Goal: Book appointment/travel/reservation

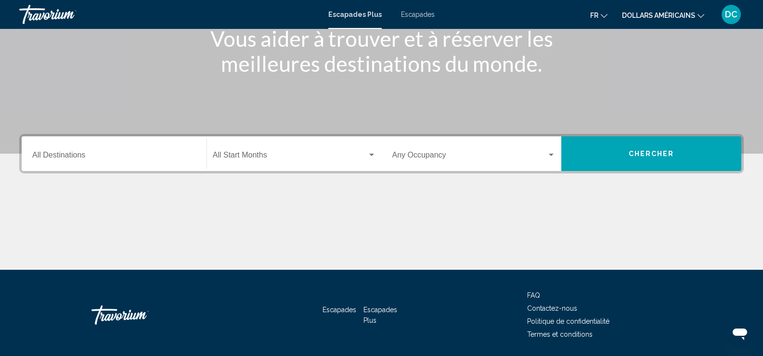
scroll to position [167, 0]
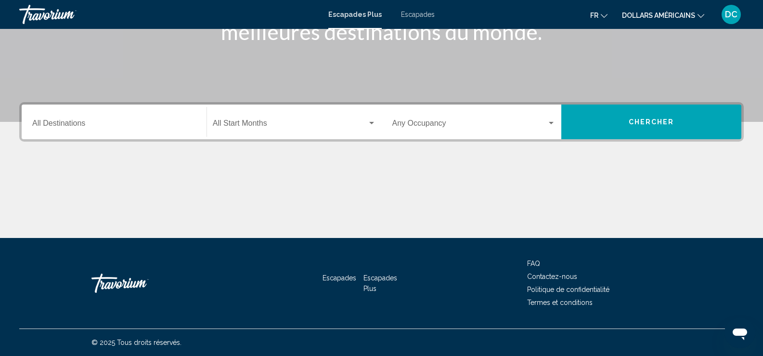
click at [71, 119] on div "Destination All Destinations" at bounding box center [114, 122] width 164 height 30
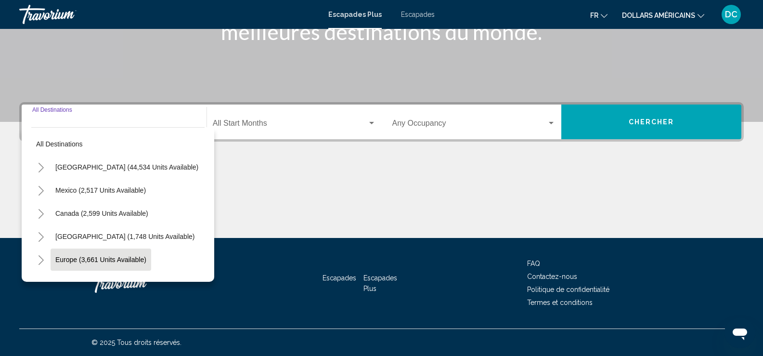
click at [57, 265] on button "Europe (3,661 units available)" at bounding box center [101, 259] width 101 height 22
type input "**********"
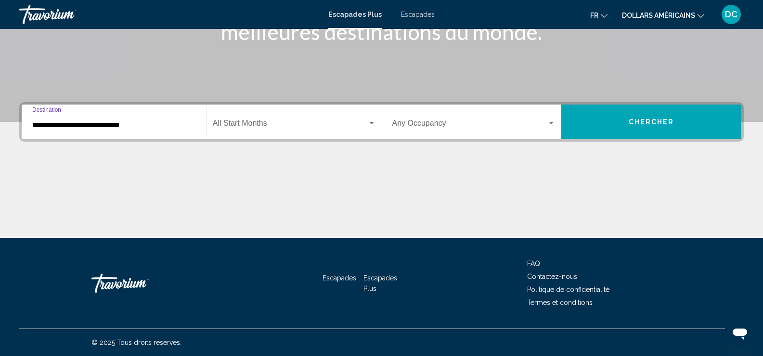
click at [268, 122] on span "Widget de recherche" at bounding box center [290, 125] width 154 height 9
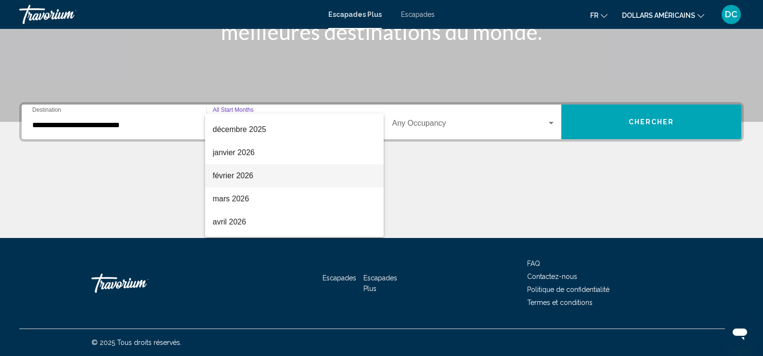
scroll to position [96, 0]
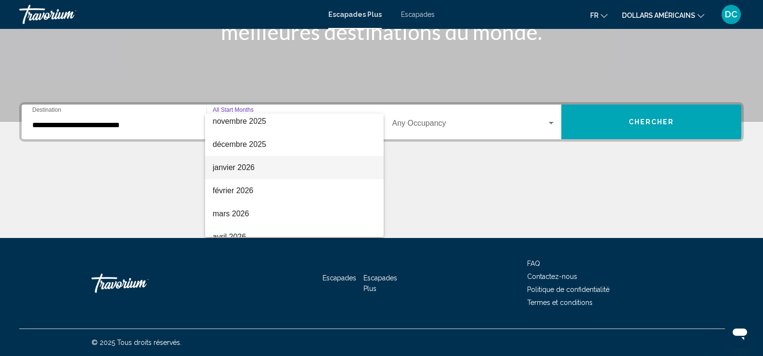
click at [252, 171] on span "janvier 2026" at bounding box center [294, 167] width 163 height 23
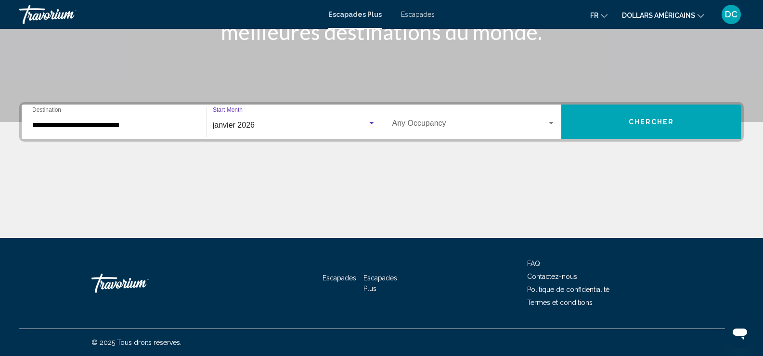
click at [511, 126] on span "Widget de recherche" at bounding box center [469, 125] width 155 height 9
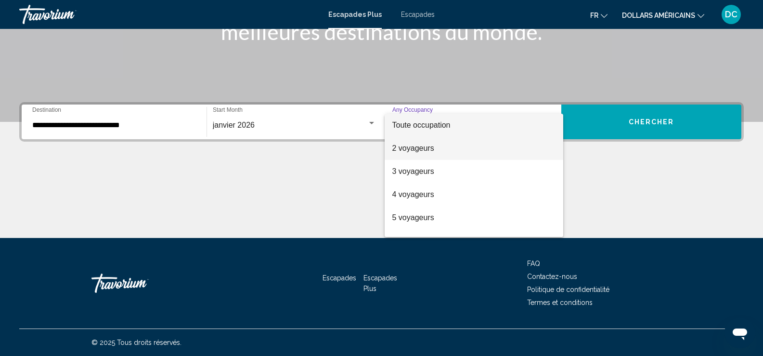
click at [430, 152] on span "2 voyageurs" at bounding box center [474, 148] width 164 height 23
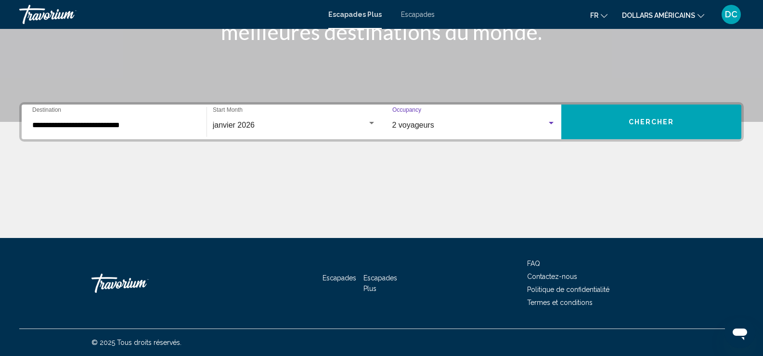
click at [663, 122] on span "Chercher" at bounding box center [652, 122] width 46 height 8
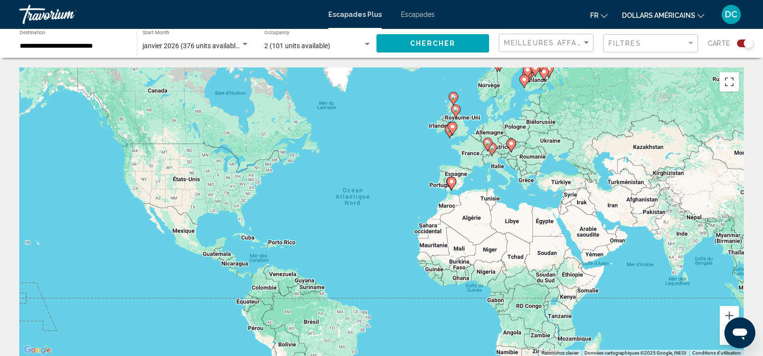
click at [742, 47] on div "Search widget" at bounding box center [745, 43] width 16 height 8
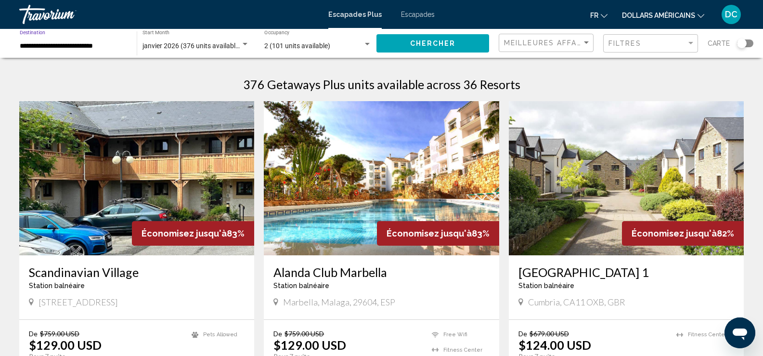
click at [80, 44] on input "**********" at bounding box center [73, 46] width 107 height 8
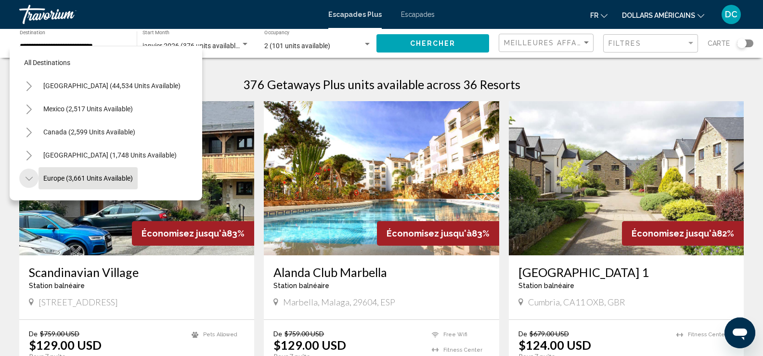
click at [27, 176] on icon "Toggle Europe (3,661 units available)" at bounding box center [29, 179] width 7 height 10
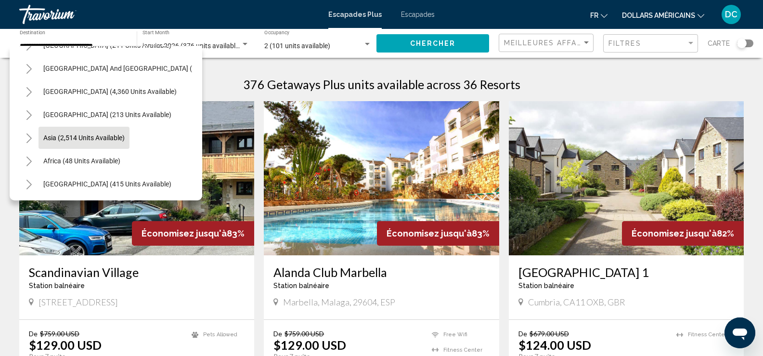
scroll to position [163, 0]
click at [24, 133] on button "Toggle Asia (2,514 units available)" at bounding box center [28, 137] width 19 height 19
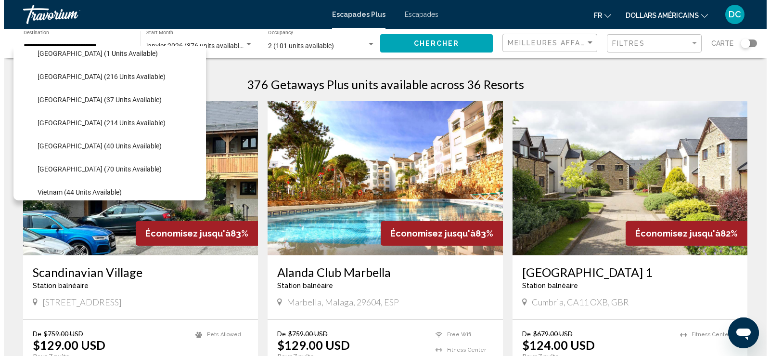
scroll to position [404, 0]
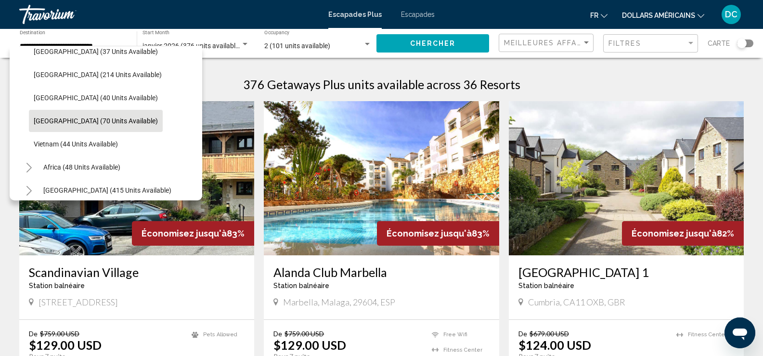
click at [109, 123] on span "[GEOGRAPHIC_DATA] (70 units available)" at bounding box center [96, 121] width 124 height 8
type input "**********"
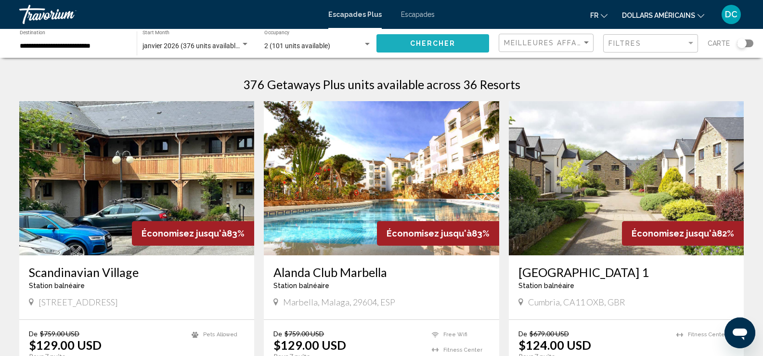
click at [433, 43] on span "Chercher" at bounding box center [433, 44] width 46 height 8
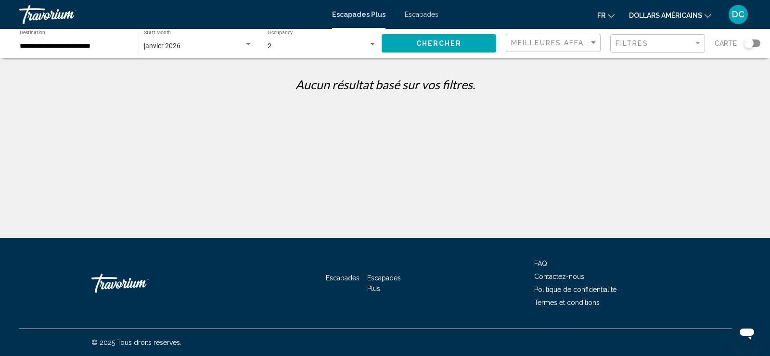
click at [84, 47] on input "**********" at bounding box center [74, 46] width 109 height 8
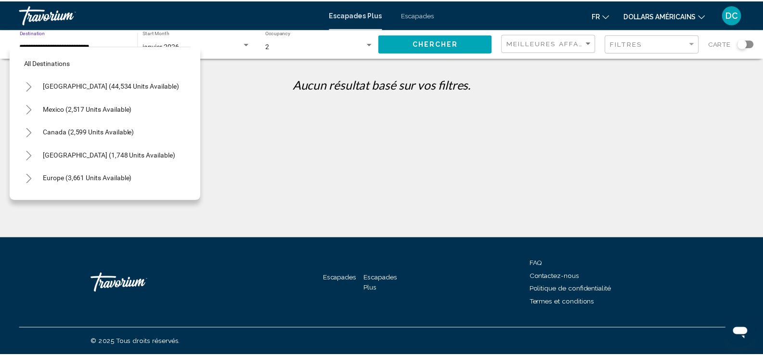
scroll to position [408, 0]
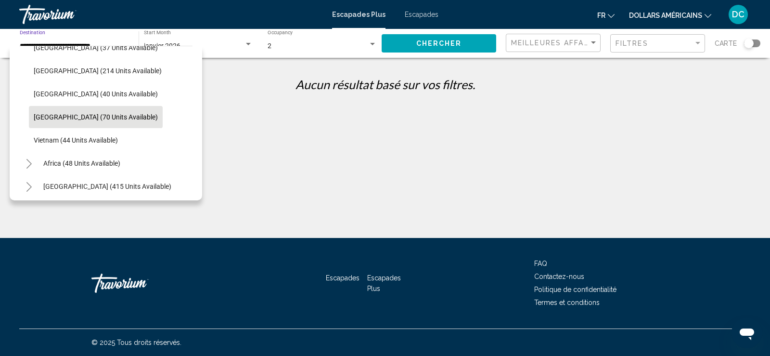
click at [48, 116] on span "[GEOGRAPHIC_DATA] (70 units available)" at bounding box center [96, 117] width 124 height 8
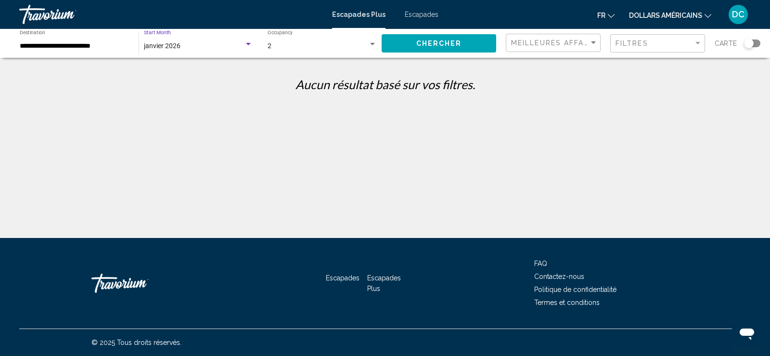
click at [180, 45] on span "janvier 2026" at bounding box center [162, 46] width 37 height 8
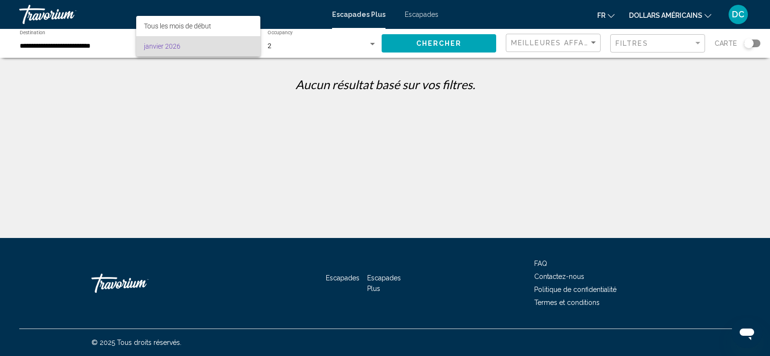
click at [180, 45] on font "janvier 2026" at bounding box center [162, 46] width 37 height 8
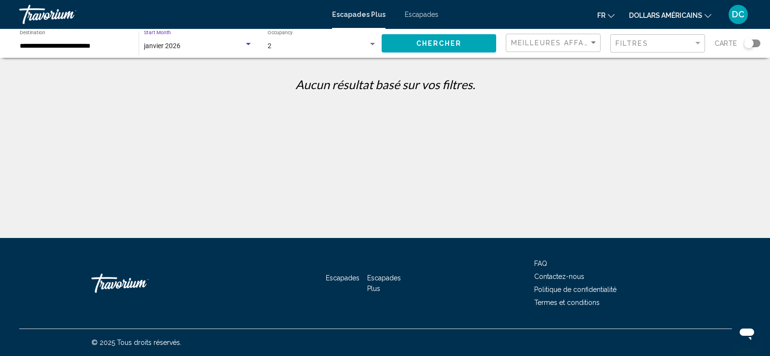
click at [440, 44] on span "Chercher" at bounding box center [439, 44] width 46 height 8
click at [757, 44] on div "Search widget" at bounding box center [752, 43] width 16 height 8
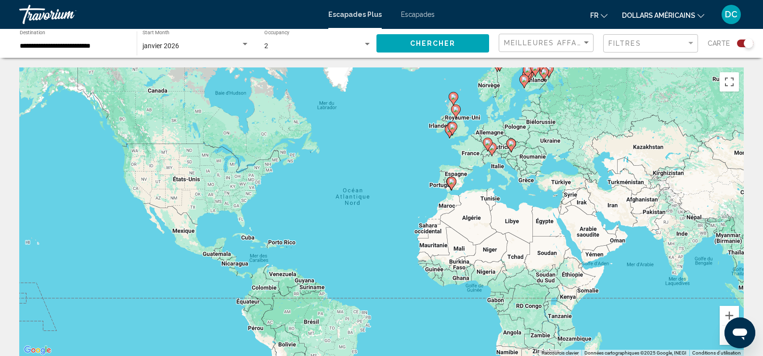
click at [425, 14] on font "Escapades" at bounding box center [418, 15] width 34 height 8
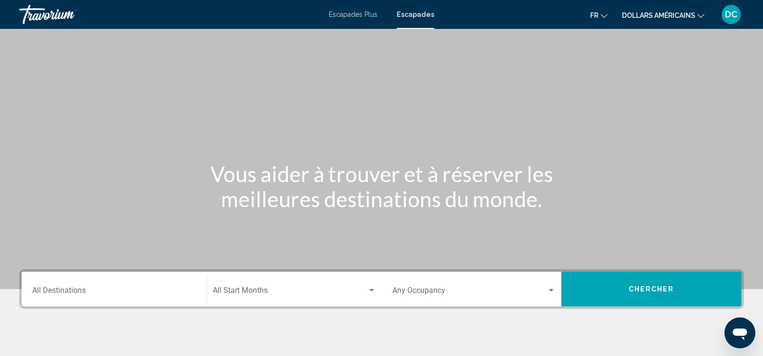
scroll to position [167, 0]
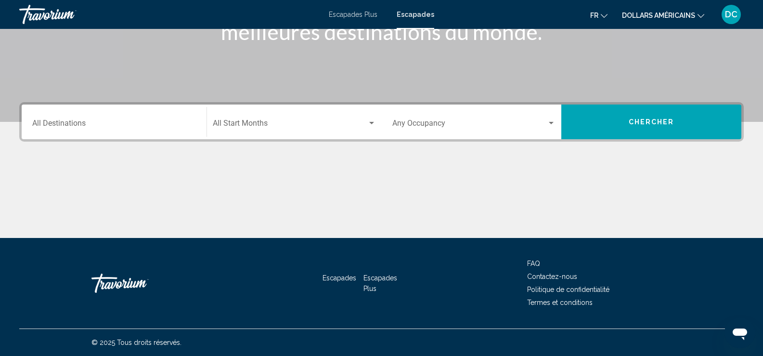
click at [59, 125] on input "Destination All Destinations" at bounding box center [114, 125] width 164 height 9
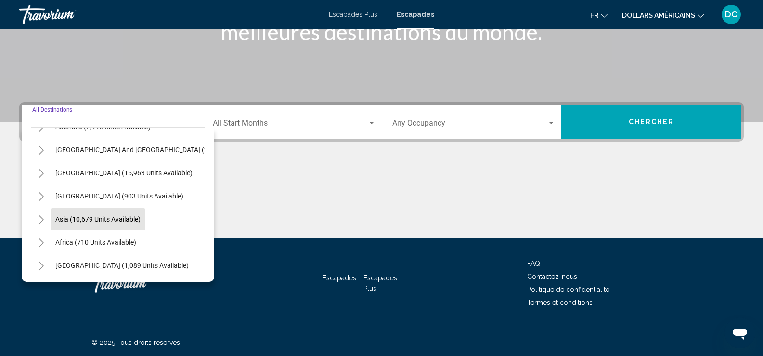
scroll to position [163, 0]
click at [40, 215] on icon "Toggle Asia (10,679 units available)" at bounding box center [41, 220] width 7 height 10
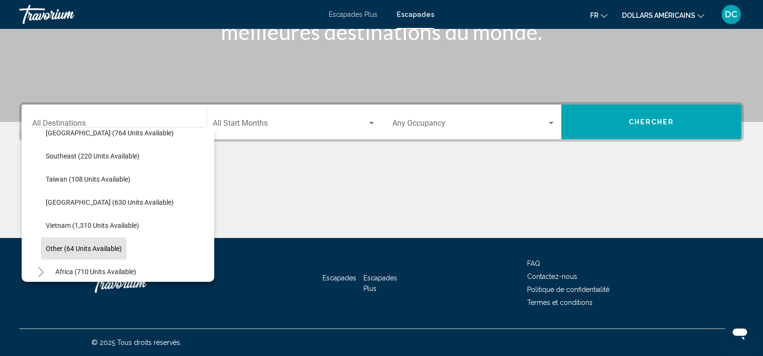
scroll to position [500, 0]
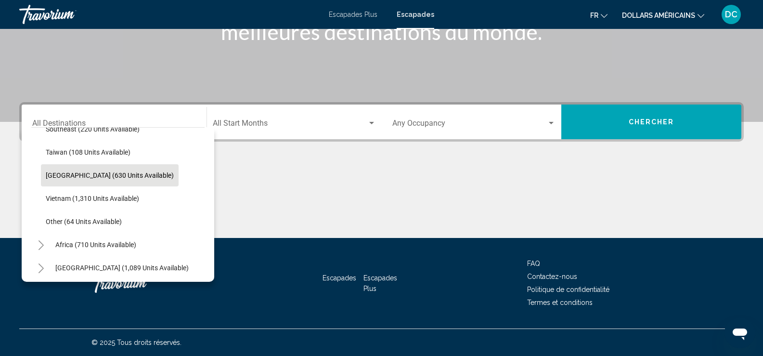
click at [103, 173] on span "[GEOGRAPHIC_DATA] (630 units available)" at bounding box center [110, 175] width 128 height 8
type input "**********"
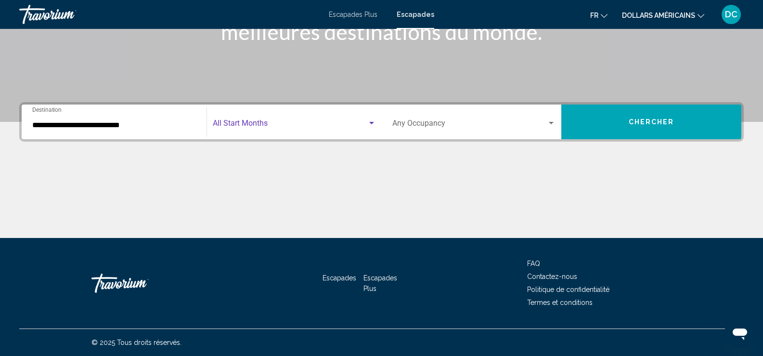
click at [258, 122] on span "Search widget" at bounding box center [290, 125] width 154 height 9
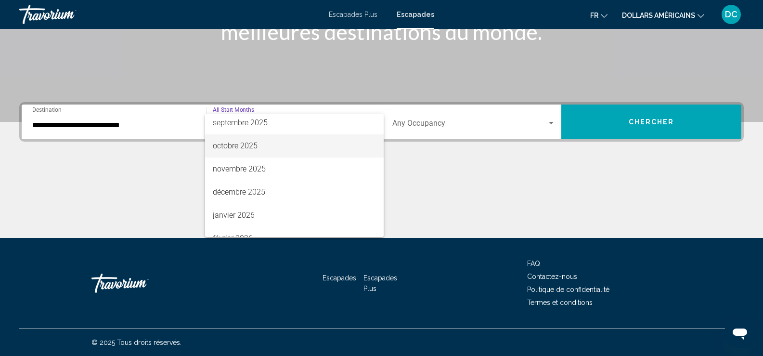
scroll to position [96, 0]
click at [252, 165] on font "janvier 2026" at bounding box center [234, 167] width 42 height 9
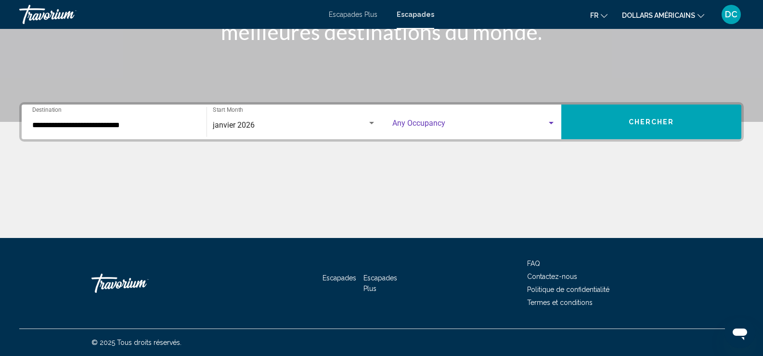
click at [430, 122] on span "Search widget" at bounding box center [469, 125] width 155 height 9
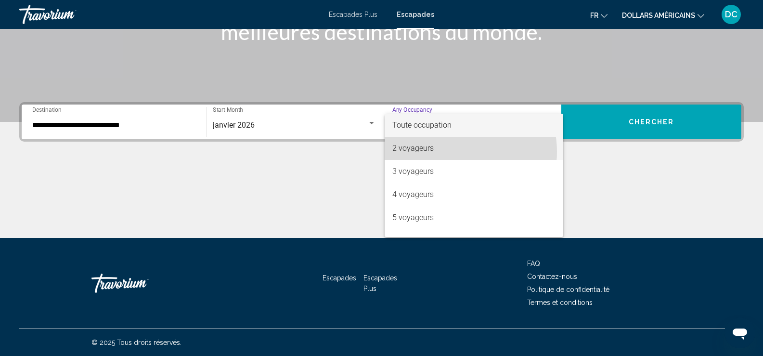
click at [448, 152] on span "2 voyageurs" at bounding box center [474, 148] width 164 height 23
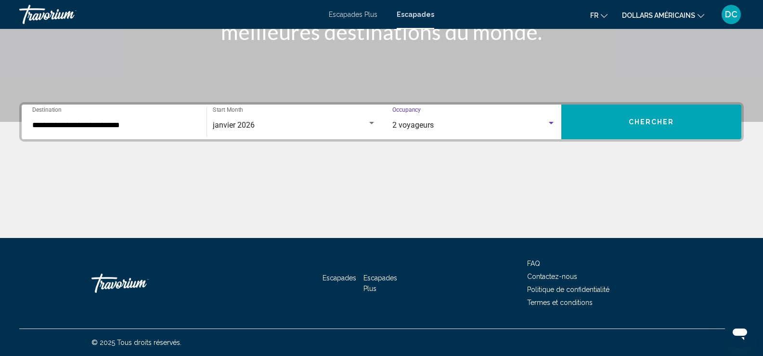
click at [664, 126] on span "Chercher" at bounding box center [652, 122] width 46 height 8
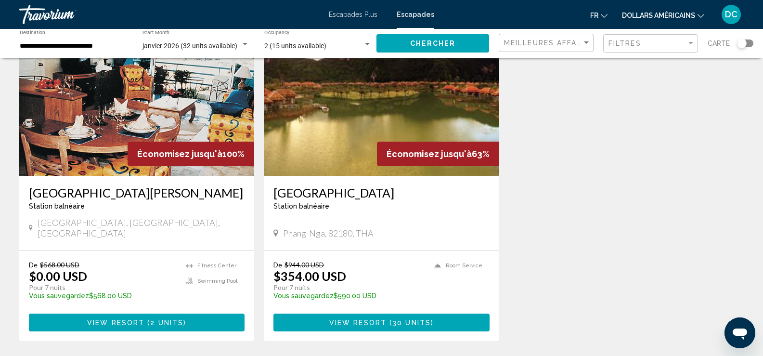
scroll to position [96, 0]
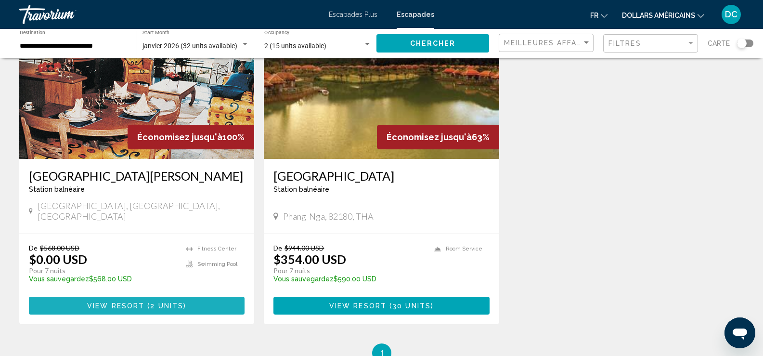
click at [151, 302] on span "2 units" at bounding box center [166, 306] width 33 height 8
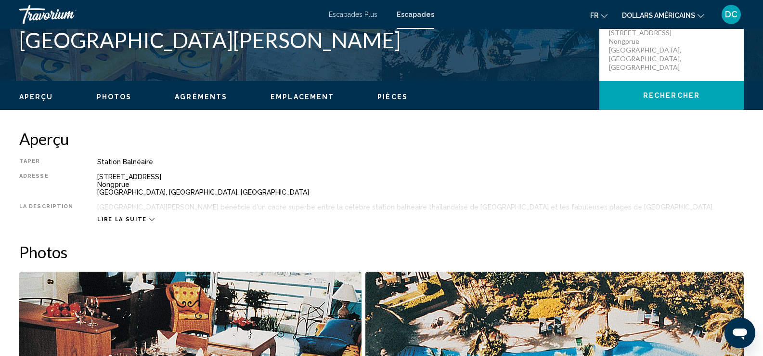
scroll to position [241, 0]
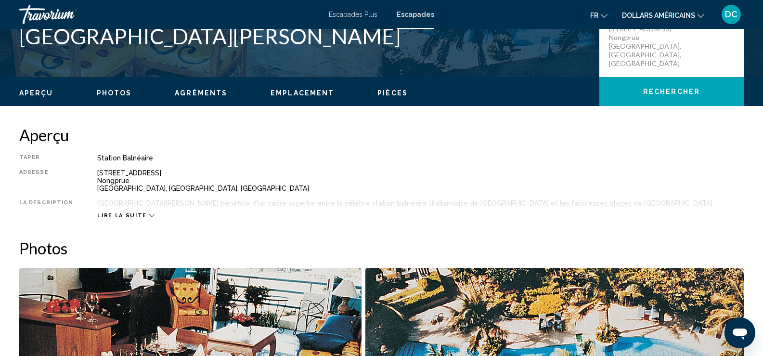
click at [137, 217] on span "Lire la suite" at bounding box center [121, 215] width 49 height 6
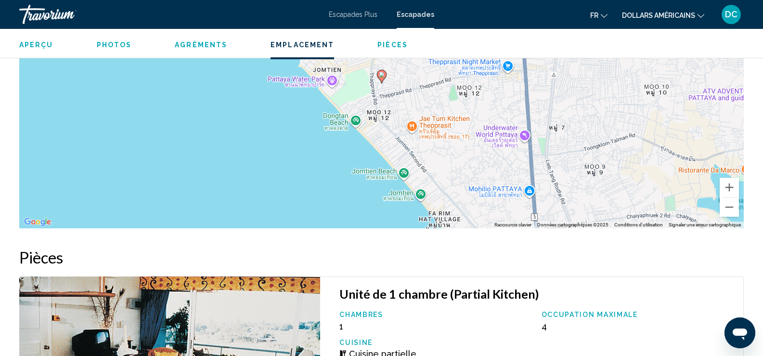
scroll to position [1011, 0]
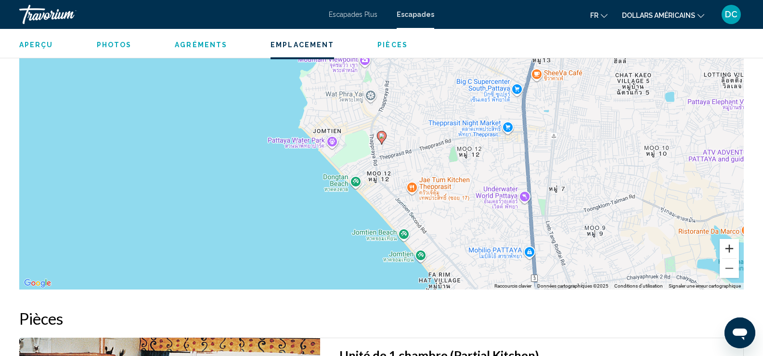
click at [731, 245] on button "Zoom avant" at bounding box center [729, 248] width 19 height 19
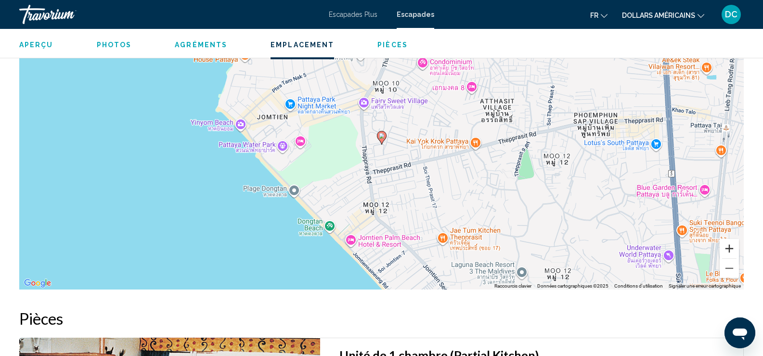
click at [730, 247] on button "Zoom avant" at bounding box center [729, 248] width 19 height 19
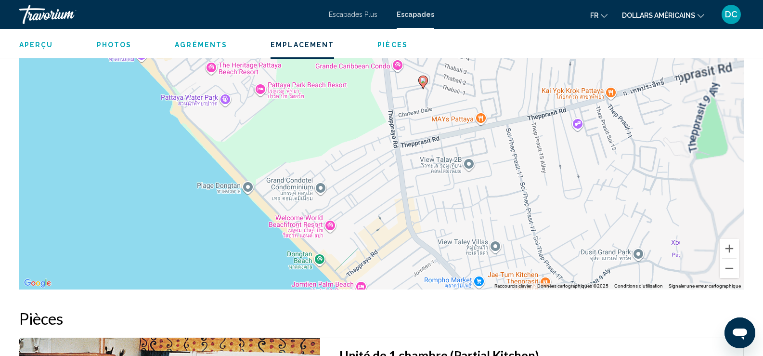
drag, startPoint x: 495, startPoint y: 232, endPoint x: 539, endPoint y: 173, distance: 73.6
click at [539, 173] on div "Pour activer le glissement avec le clavier, appuyez sur Alt+Entrée. Une fois ce…" at bounding box center [381, 144] width 724 height 289
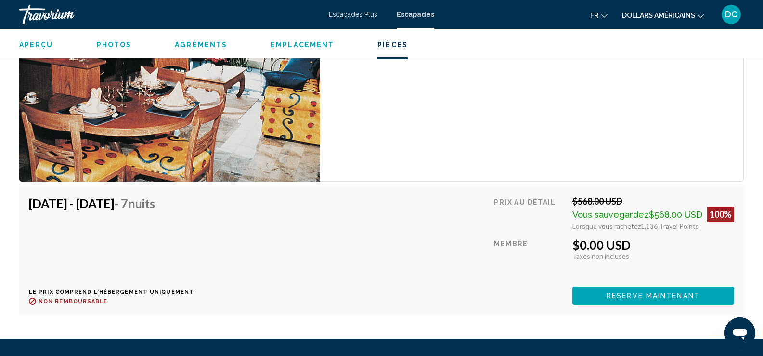
scroll to position [1444, 0]
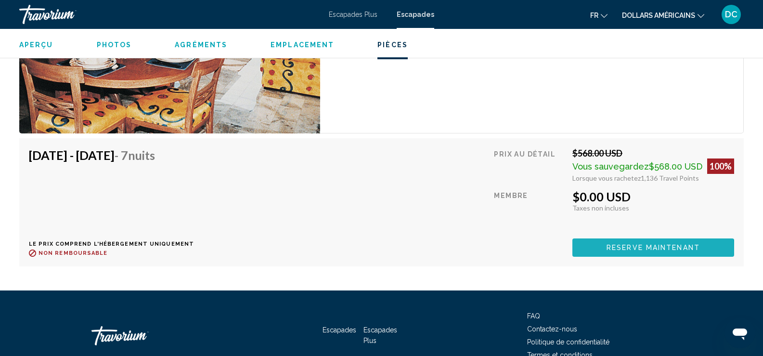
click at [624, 252] on button "Reserve maintenant" at bounding box center [653, 247] width 162 height 18
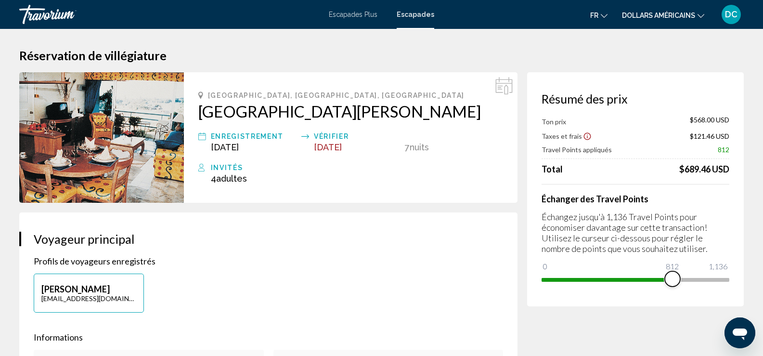
drag, startPoint x: 550, startPoint y: 268, endPoint x: 673, endPoint y: 271, distance: 123.8
click at [673, 271] on span "Contenu principal" at bounding box center [672, 278] width 15 height 15
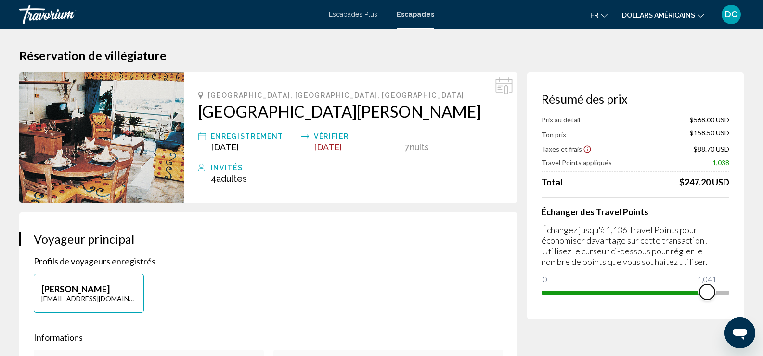
drag, startPoint x: 675, startPoint y: 294, endPoint x: 708, endPoint y: 292, distance: 32.8
click at [708, 292] on span "Contenu principal" at bounding box center [706, 291] width 15 height 15
drag, startPoint x: 709, startPoint y: 293, endPoint x: 716, endPoint y: 293, distance: 7.2
click at [716, 293] on span "Contenu principal" at bounding box center [715, 291] width 15 height 15
drag, startPoint x: 716, startPoint y: 293, endPoint x: 724, endPoint y: 293, distance: 8.2
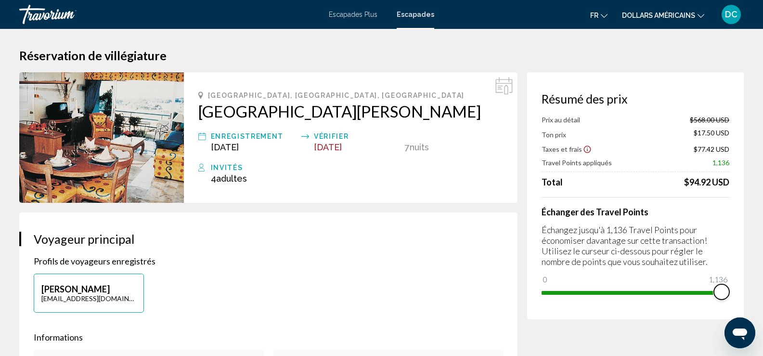
click at [724, 293] on span "Contenu principal" at bounding box center [721, 291] width 15 height 15
drag, startPoint x: 721, startPoint y: 290, endPoint x: 736, endPoint y: 290, distance: 15.9
click at [736, 290] on div "Résumé des prix Prix au détail $568.00 USD Ton prix $0.00 USD Taxes et frais $7…" at bounding box center [635, 195] width 217 height 247
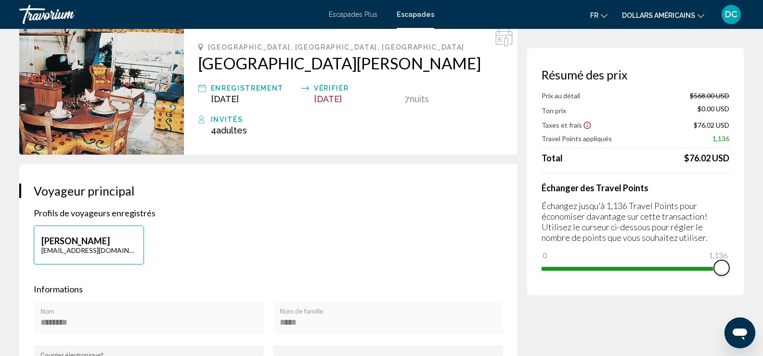
scroll to position [96, 0]
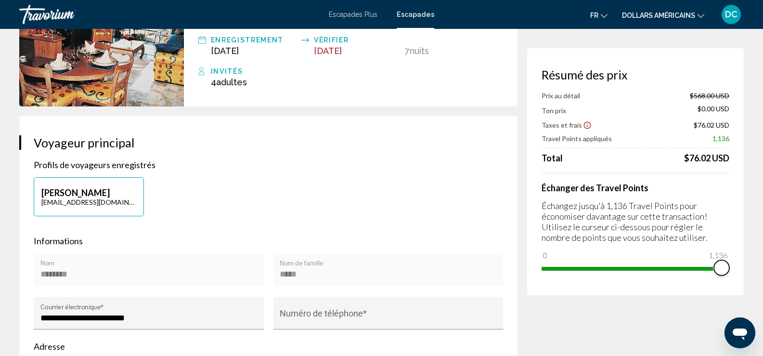
drag, startPoint x: 724, startPoint y: 269, endPoint x: 735, endPoint y: 267, distance: 11.6
click at [735, 268] on div "Résumé des prix Prix au détail $568.00 USD Ton prix $0.00 USD Taxes et frais $7…" at bounding box center [635, 171] width 217 height 247
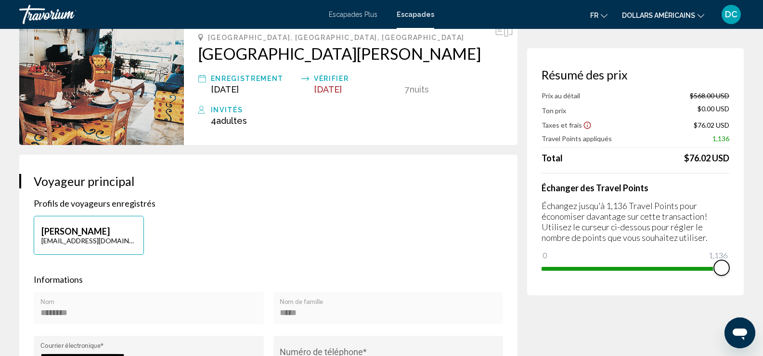
scroll to position [0, 0]
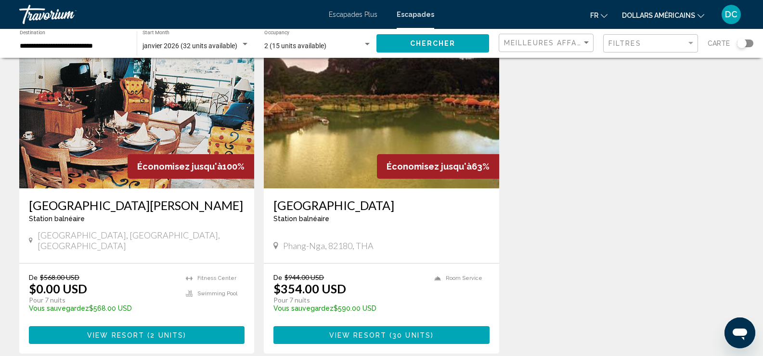
scroll to position [96, 0]
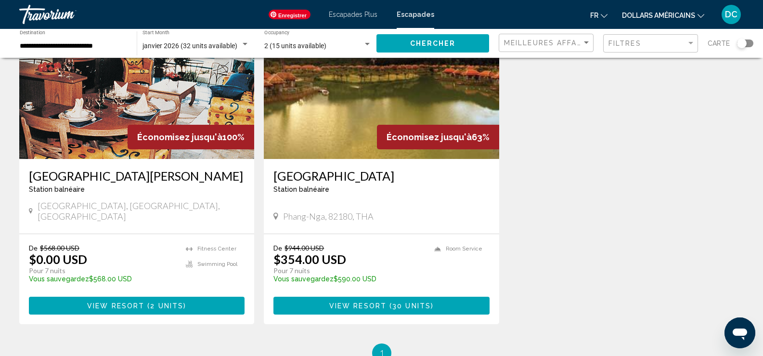
click at [318, 125] on img "Contenu principal" at bounding box center [381, 82] width 235 height 154
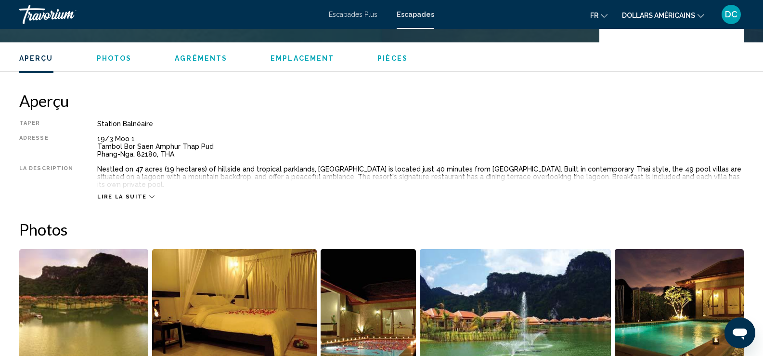
scroll to position [337, 0]
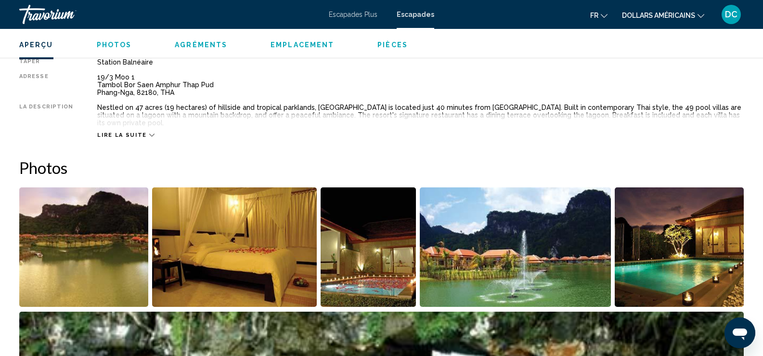
click at [141, 135] on div "Lire la suite" at bounding box center [125, 135] width 57 height 6
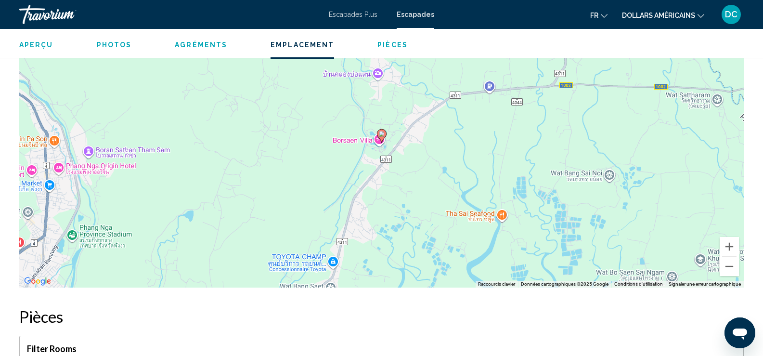
scroll to position [1251, 0]
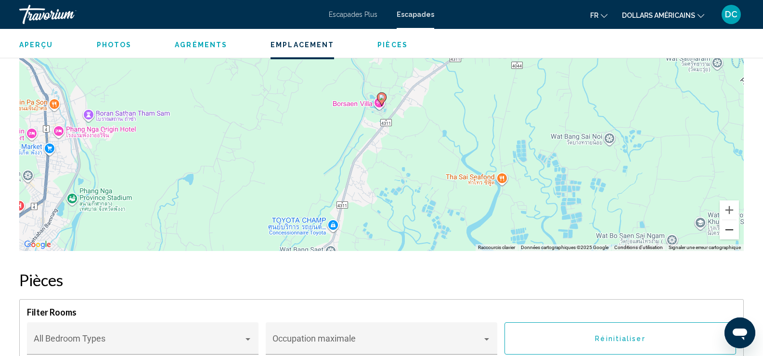
click at [732, 234] on button "Zoom arrière" at bounding box center [729, 229] width 19 height 19
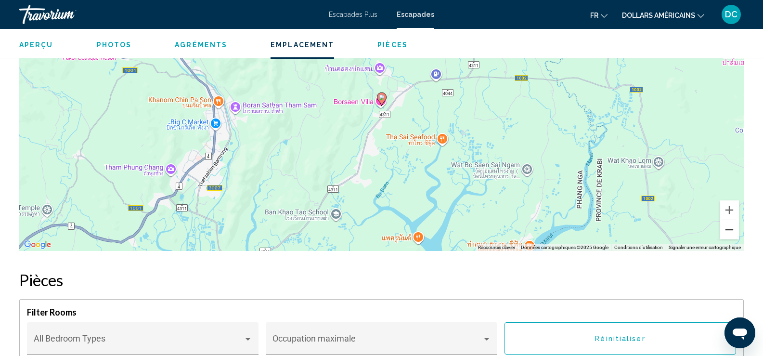
click at [732, 234] on button "Zoom arrière" at bounding box center [729, 229] width 19 height 19
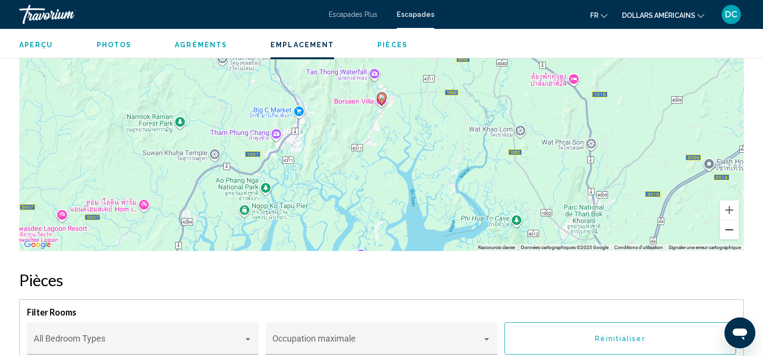
click at [732, 234] on button "Zoom arrière" at bounding box center [729, 229] width 19 height 19
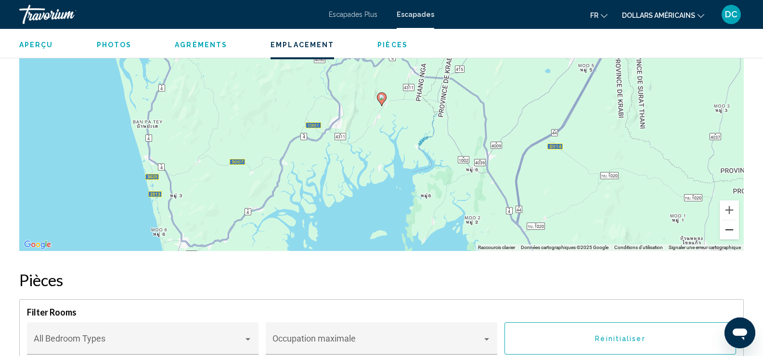
click at [732, 234] on button "Zoom arrière" at bounding box center [729, 229] width 19 height 19
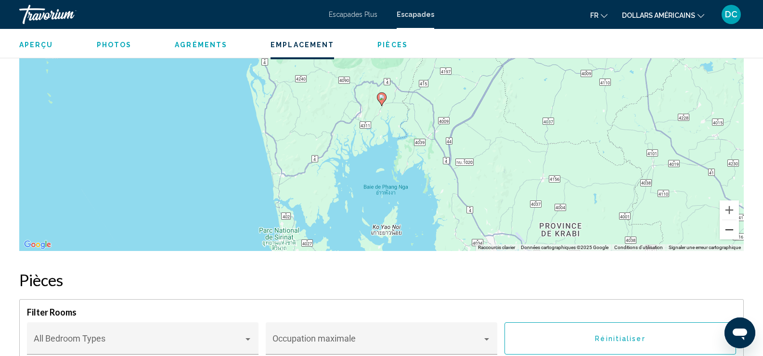
click at [732, 234] on button "Zoom arrière" at bounding box center [729, 229] width 19 height 19
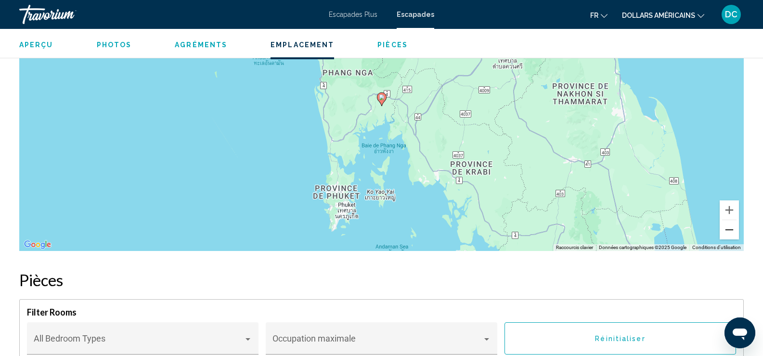
click at [732, 234] on button "Zoom arrière" at bounding box center [729, 229] width 19 height 19
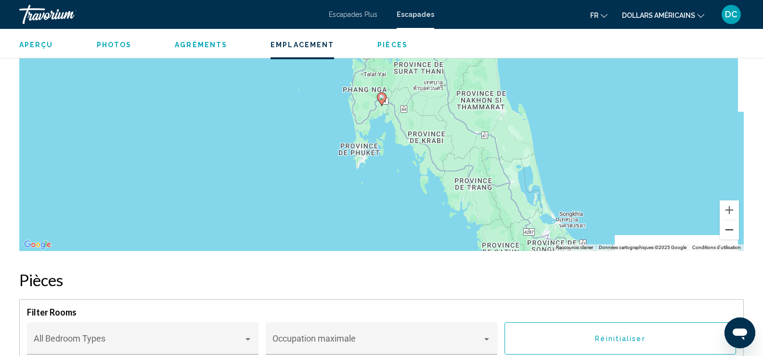
click at [732, 234] on button "Zoom arrière" at bounding box center [729, 229] width 19 height 19
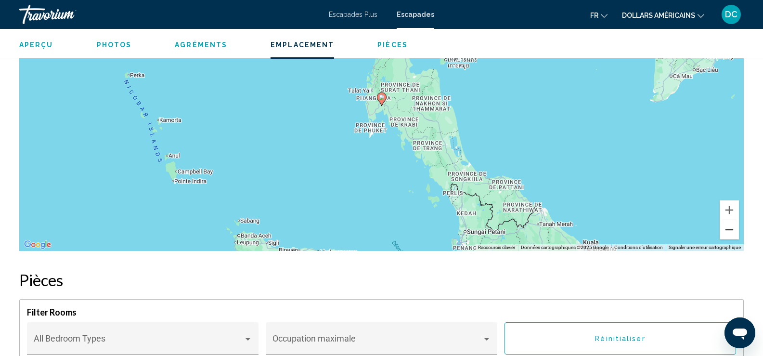
click at [732, 234] on button "Zoom arrière" at bounding box center [729, 229] width 19 height 19
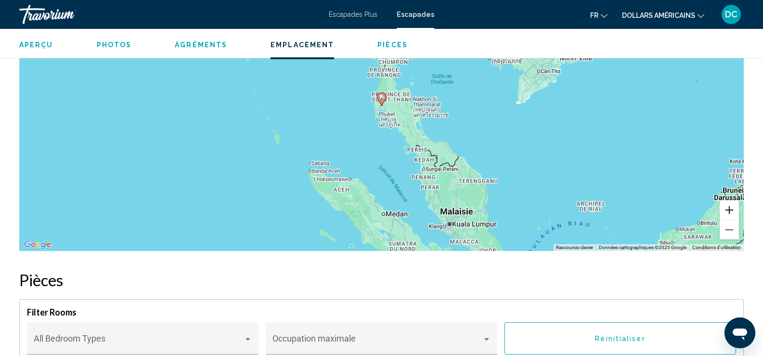
click at [728, 209] on button "Zoom avant" at bounding box center [729, 209] width 19 height 19
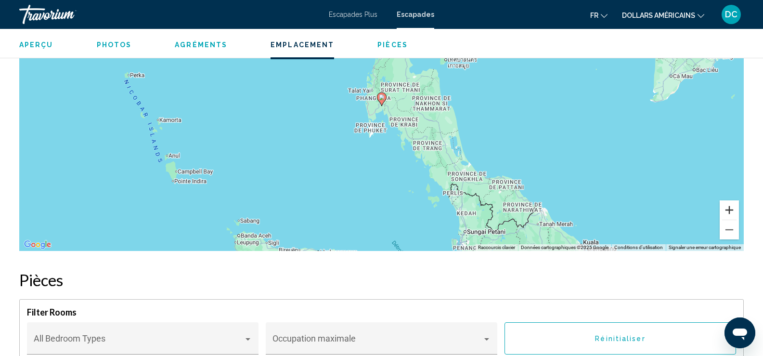
click at [728, 209] on button "Zoom avant" at bounding box center [729, 209] width 19 height 19
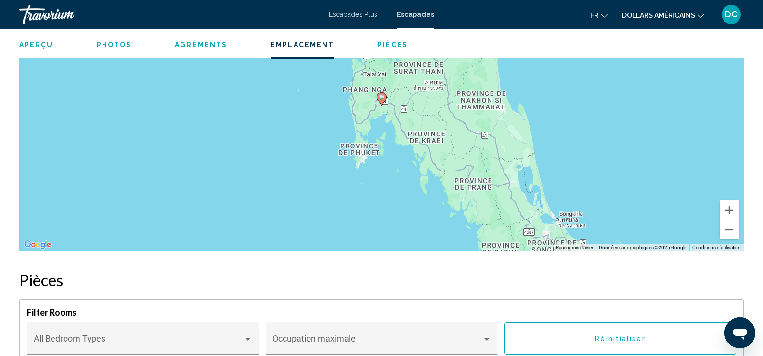
click at [360, 16] on font "Escapades Plus" at bounding box center [353, 15] width 49 height 8
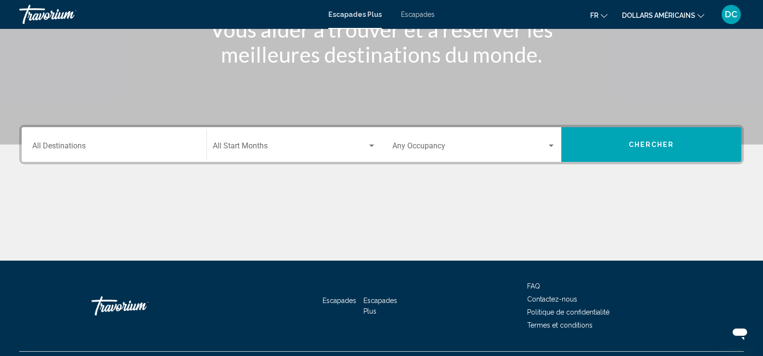
click at [87, 144] on input "Destination All Destinations" at bounding box center [114, 147] width 164 height 9
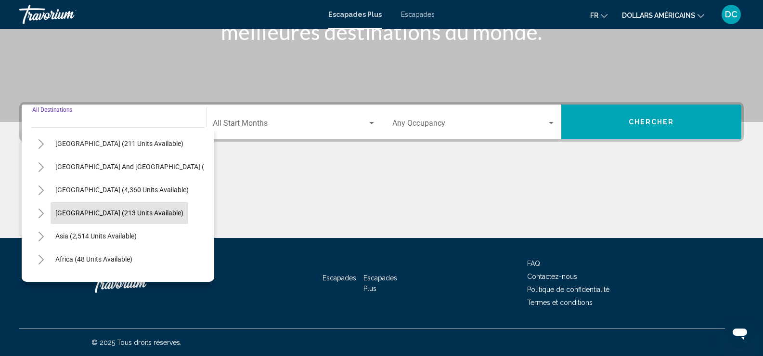
scroll to position [144, 0]
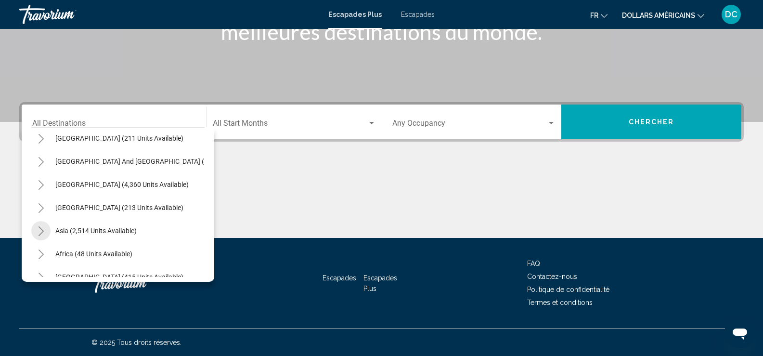
click at [39, 233] on icon "Toggle Asia (2,514 units available)" at bounding box center [41, 231] width 7 height 10
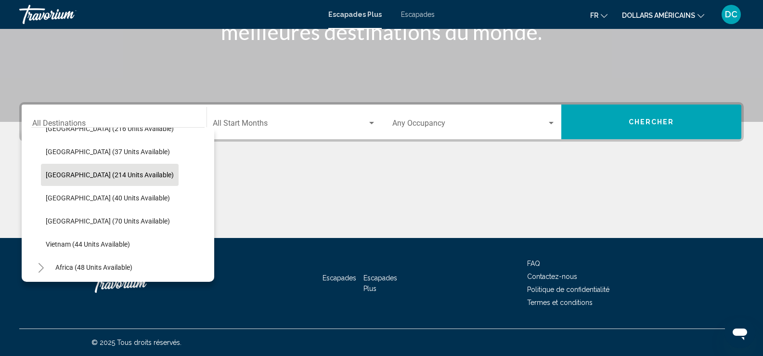
scroll to position [417, 0]
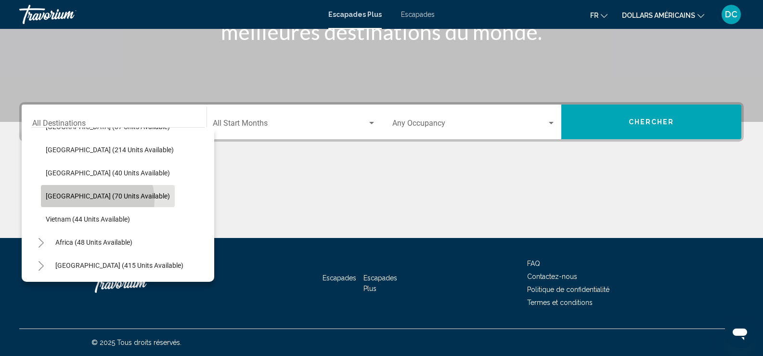
click at [97, 193] on button "[GEOGRAPHIC_DATA] (70 units available)" at bounding box center [108, 196] width 134 height 22
type input "**********"
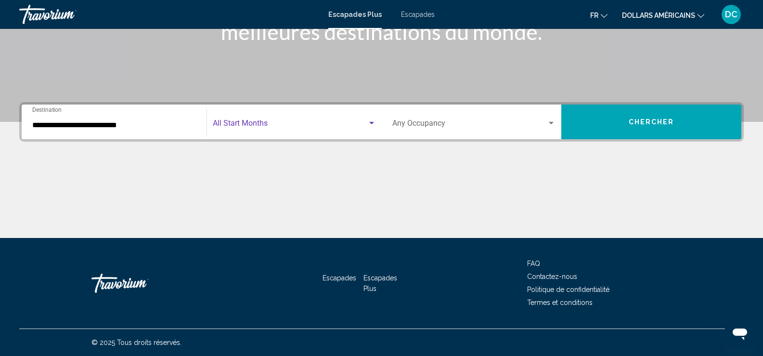
click at [251, 125] on span "Search widget" at bounding box center [290, 125] width 154 height 9
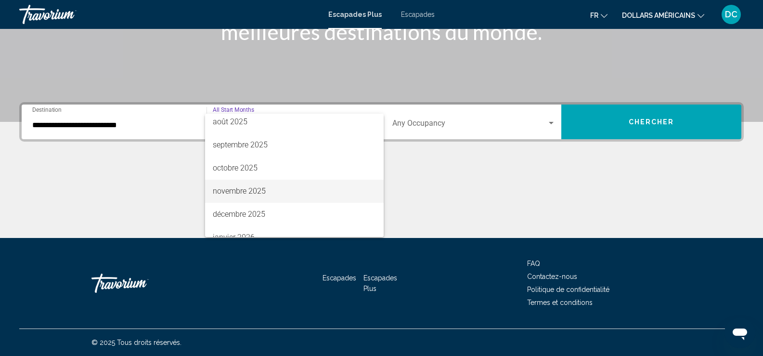
scroll to position [48, 0]
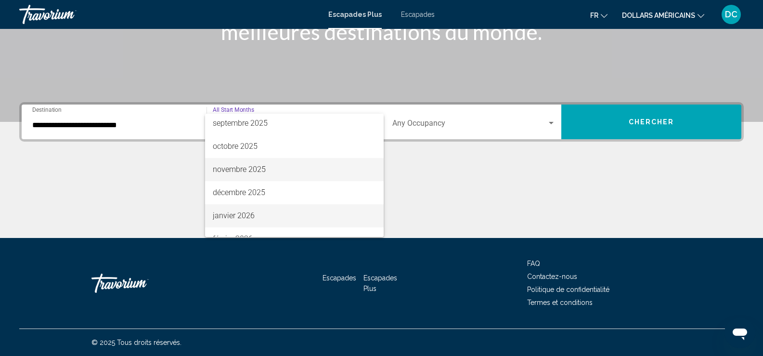
click at [249, 206] on span "janvier 2026" at bounding box center [294, 215] width 163 height 23
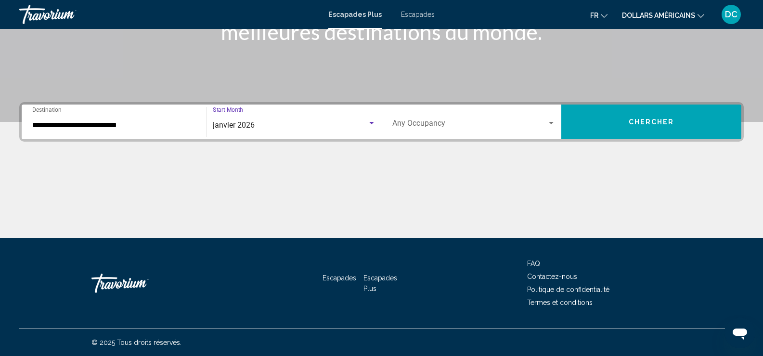
click at [438, 132] on div "Occupancy Any Occupancy" at bounding box center [474, 122] width 164 height 30
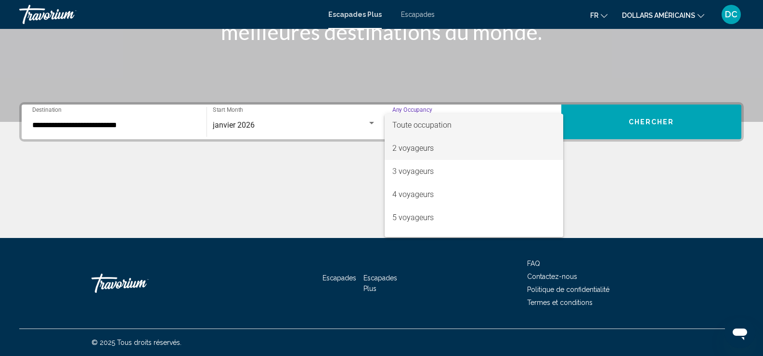
click at [426, 151] on font "2 voyageurs" at bounding box center [412, 147] width 41 height 9
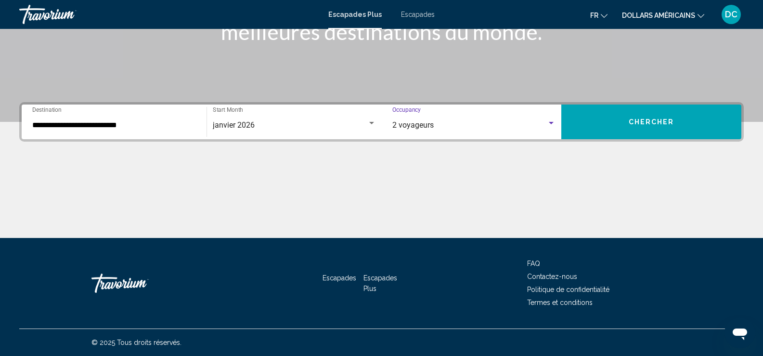
click at [621, 122] on button "Chercher" at bounding box center [651, 121] width 180 height 35
